Goal: Register for event/course

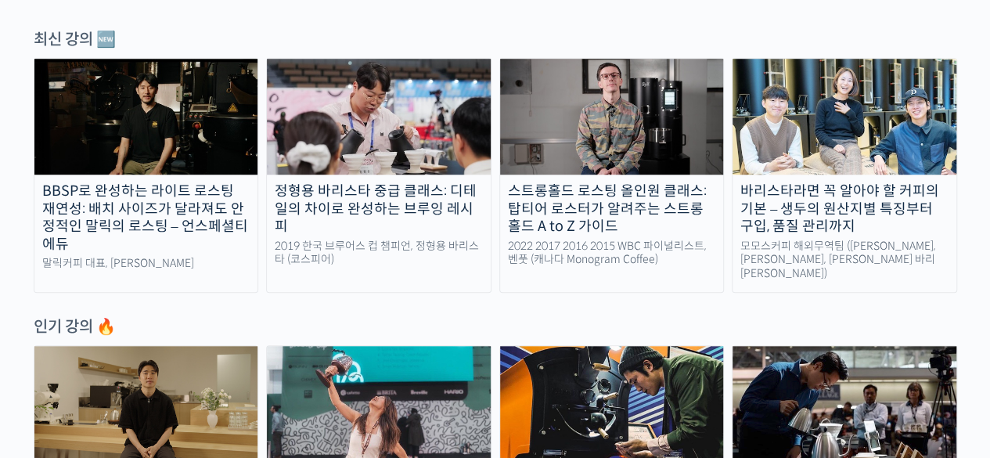
scroll to position [547, 0]
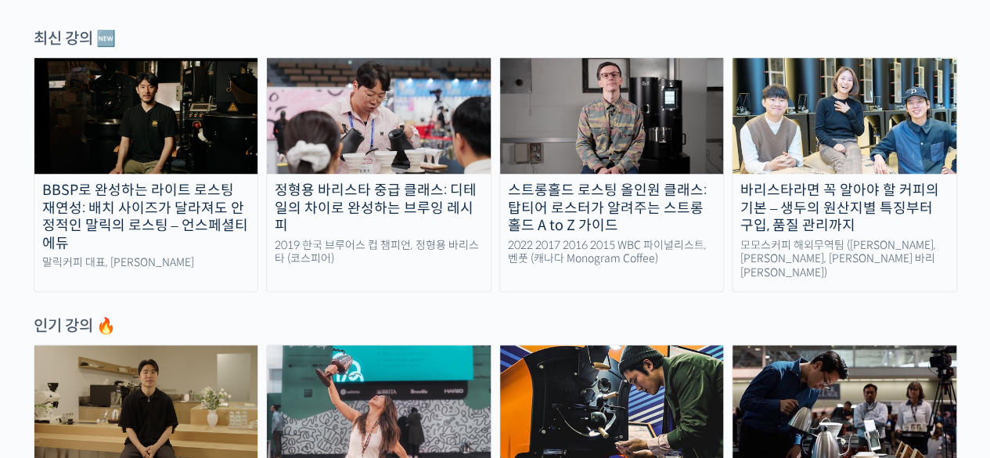
click at [77, 120] on img at bounding box center [146, 116] width 224 height 116
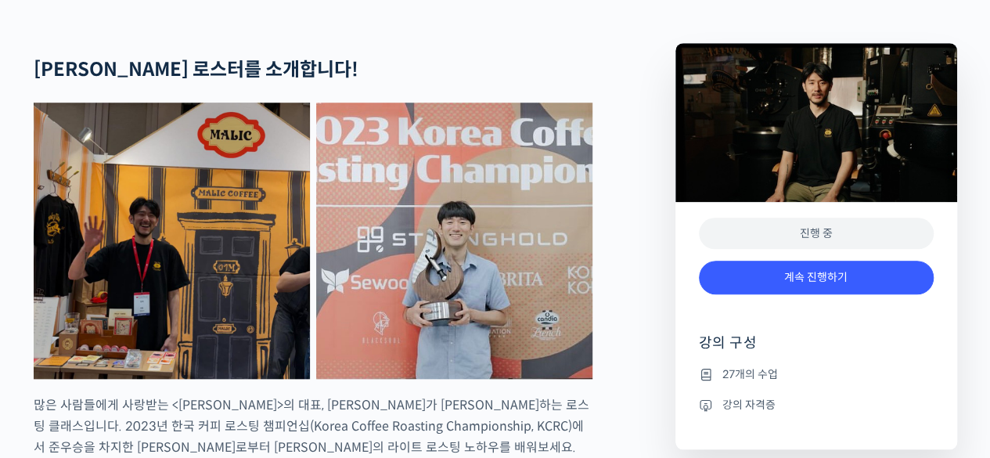
scroll to position [626, 0]
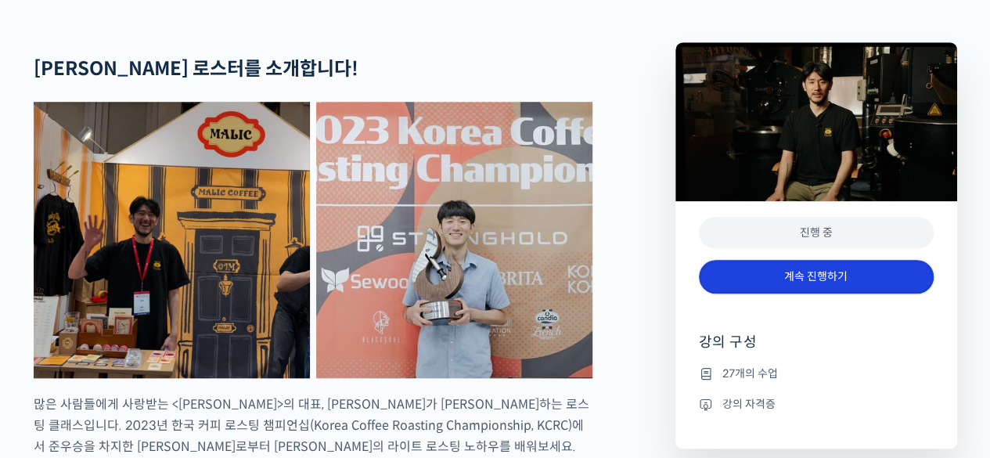
click at [815, 293] on link "계속 진행하기" at bounding box center [816, 277] width 235 height 34
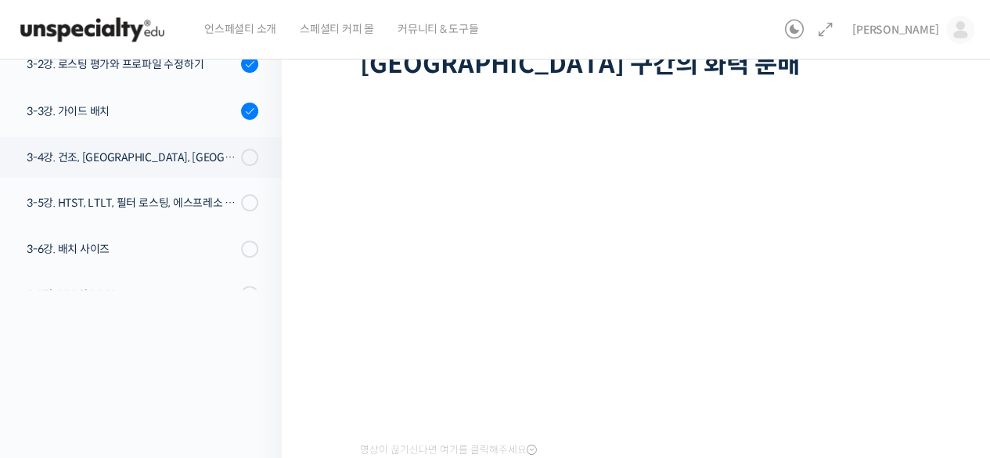
scroll to position [640, 0]
